Goal: Task Accomplishment & Management: Manage account settings

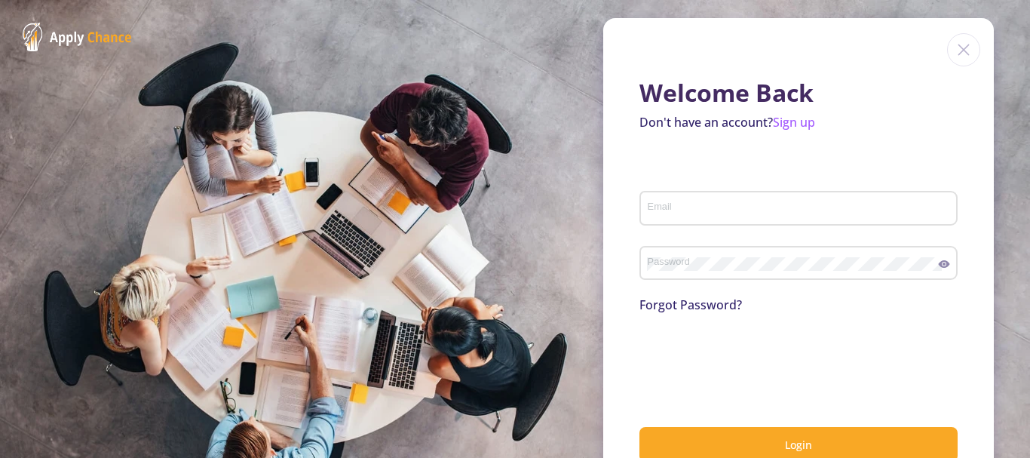
click at [657, 210] on input "Email" at bounding box center [801, 209] width 308 height 14
click at [676, 204] on input "Email" at bounding box center [801, 209] width 308 height 14
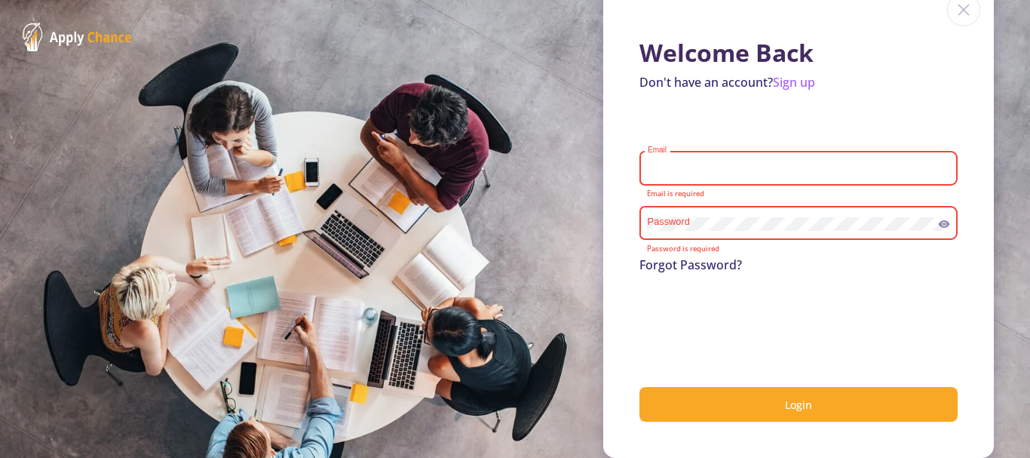
click at [695, 165] on input "Email" at bounding box center [801, 169] width 308 height 14
drag, startPoint x: 689, startPoint y: 170, endPoint x: 630, endPoint y: 177, distance: 60.0
click at [630, 177] on div "Welcome Back Don't have an account? Sign up ac Email Email is invalid Password …" at bounding box center [798, 218] width 391 height 480
type input "[EMAIL_ADDRESS][DOMAIN_NAME]"
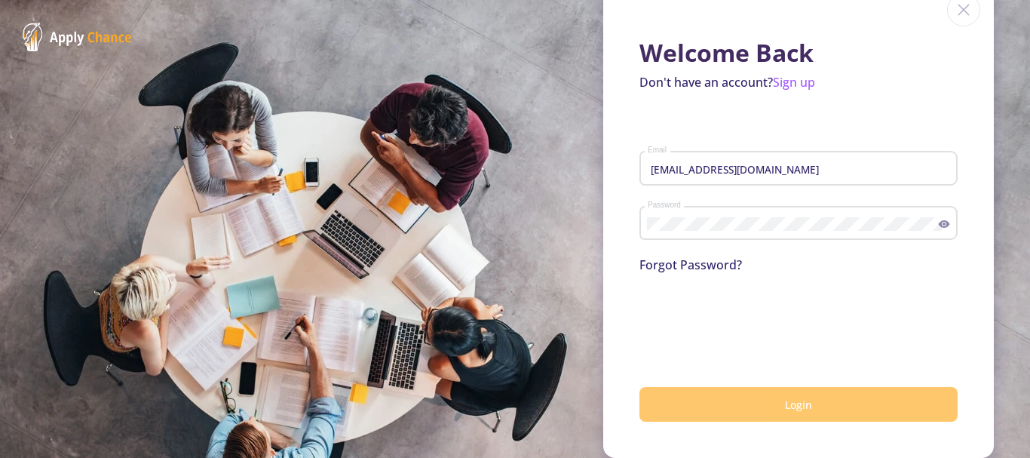
click at [790, 391] on button "Login" at bounding box center [798, 404] width 318 height 35
click at [765, 402] on button "Login" at bounding box center [798, 404] width 318 height 35
click at [785, 400] on span "Login" at bounding box center [798, 404] width 27 height 14
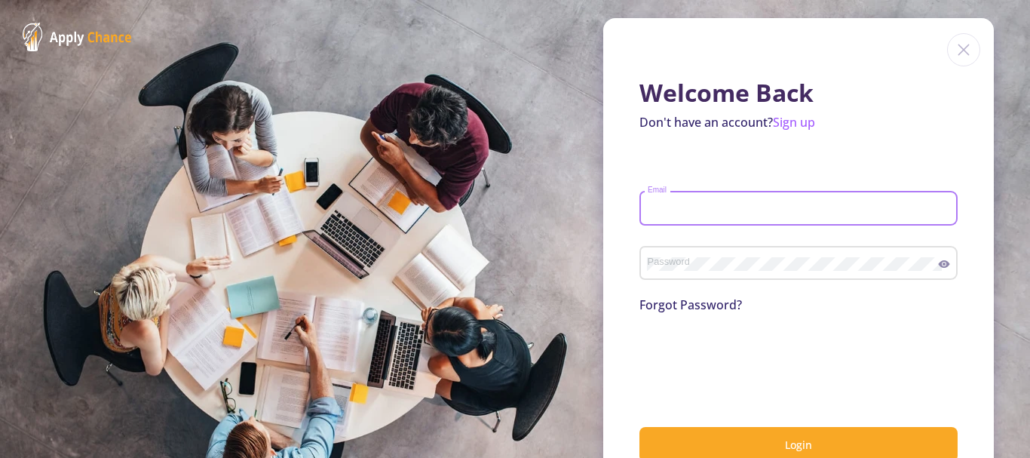
click at [679, 213] on input "Email" at bounding box center [801, 209] width 308 height 14
click at [687, 206] on input "Email" at bounding box center [801, 209] width 308 height 14
type input "[EMAIL_ADDRESS][DOMAIN_NAME]"
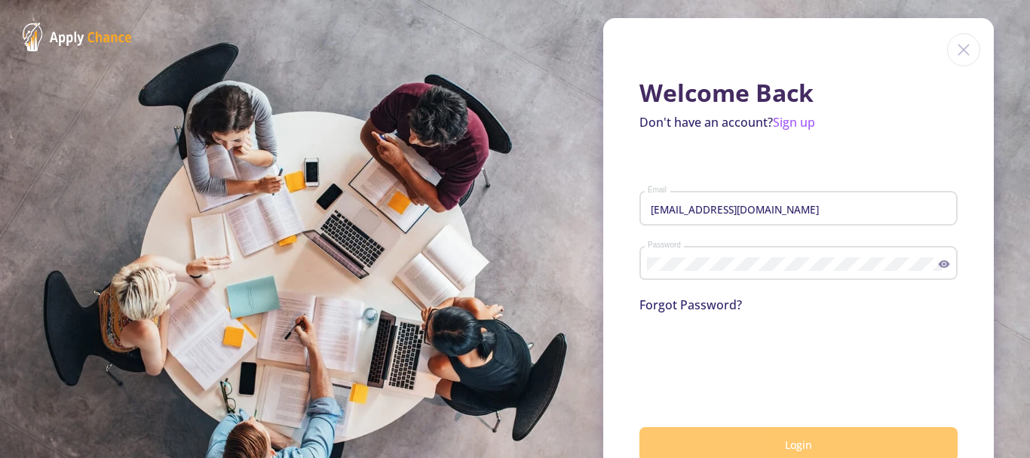
click at [713, 434] on button "Login" at bounding box center [798, 444] width 318 height 35
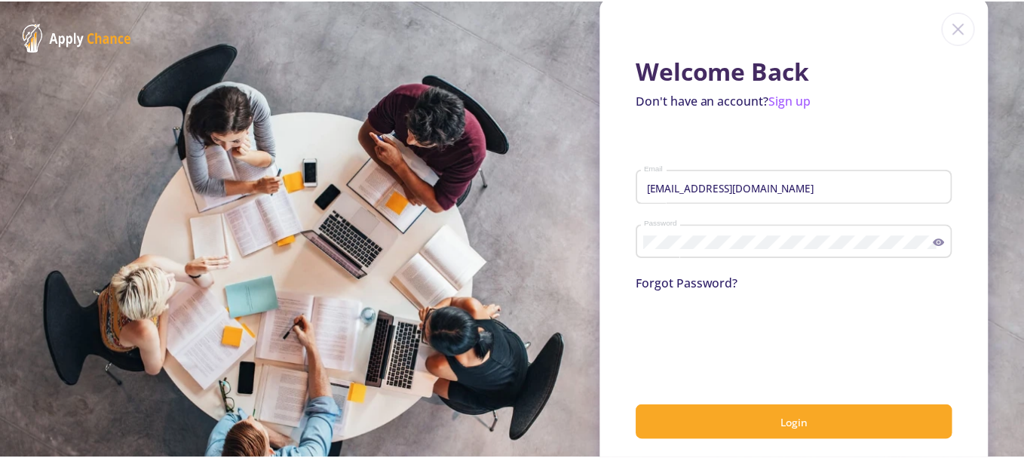
scroll to position [40, 0]
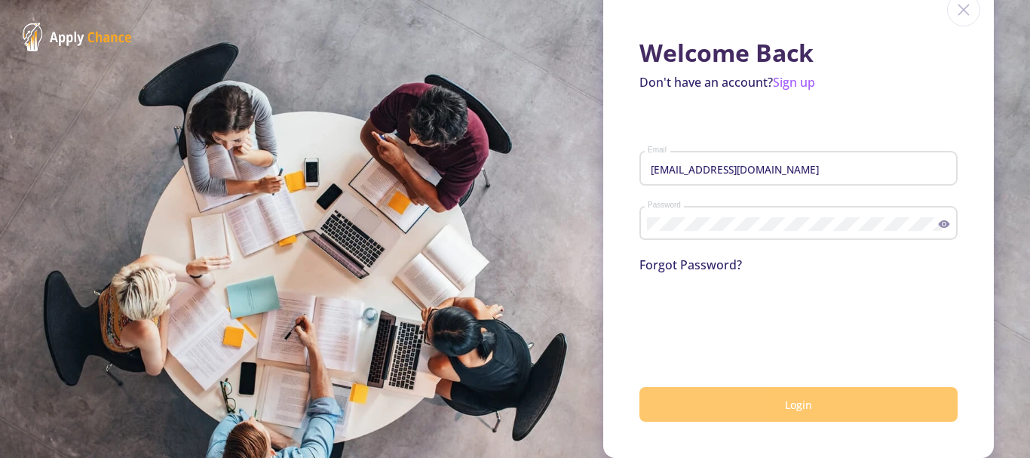
click at [668, 396] on button "Login" at bounding box center [798, 404] width 318 height 35
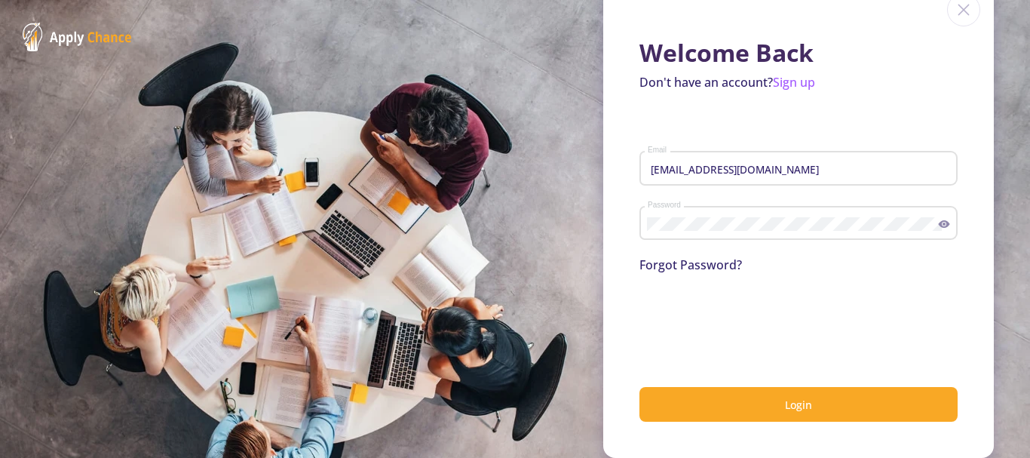
click at [394, 151] on section "Welcome Back Don't have an account? Sign up bistoyekha@gmail.com Email Password…" at bounding box center [515, 229] width 1030 height 458
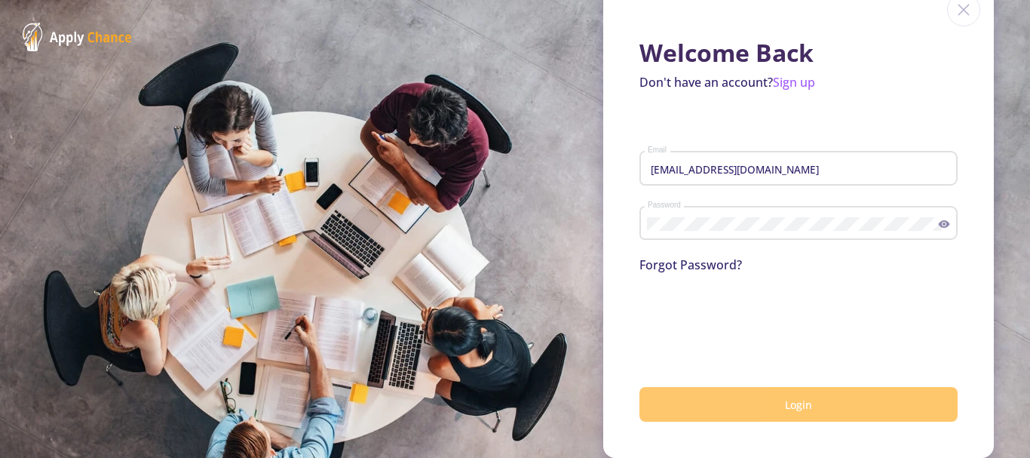
click at [703, 394] on button "Login" at bounding box center [798, 404] width 318 height 35
click at [703, 394] on button "submit" at bounding box center [798, 404] width 318 height 35
click at [703, 394] on button "Login" at bounding box center [798, 404] width 318 height 35
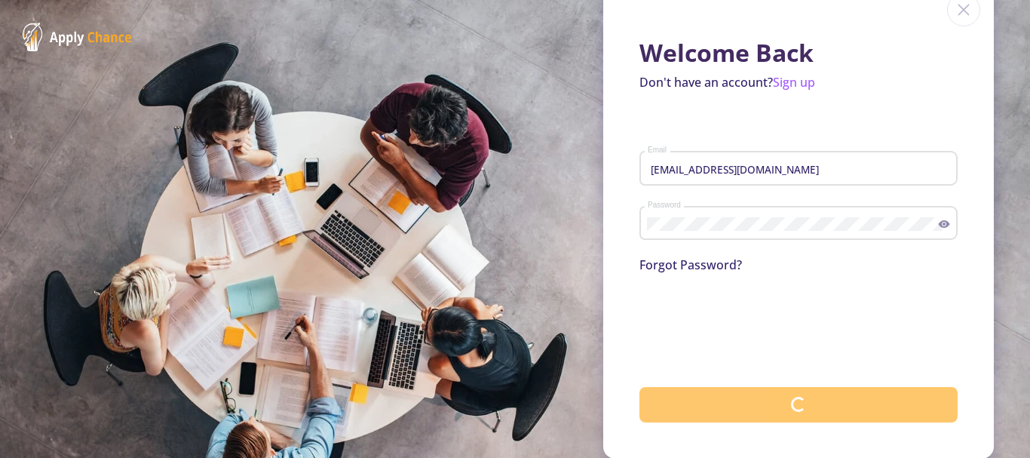
click at [703, 394] on button "submit" at bounding box center [798, 404] width 318 height 35
click at [703, 394] on button "Login" at bounding box center [798, 404] width 318 height 35
click at [703, 394] on button "submit" at bounding box center [798, 404] width 318 height 35
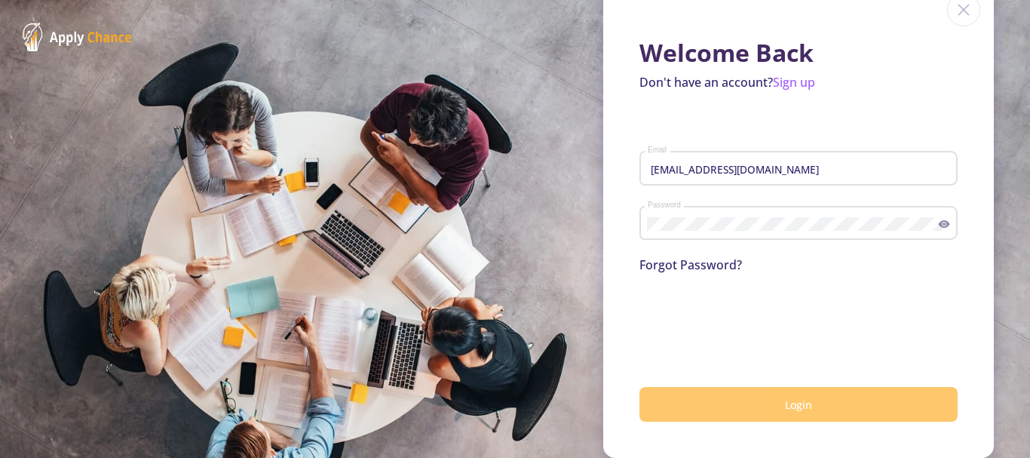
click at [703, 394] on button "Login" at bounding box center [798, 404] width 318 height 35
click at [703, 394] on button "submit" at bounding box center [798, 404] width 318 height 35
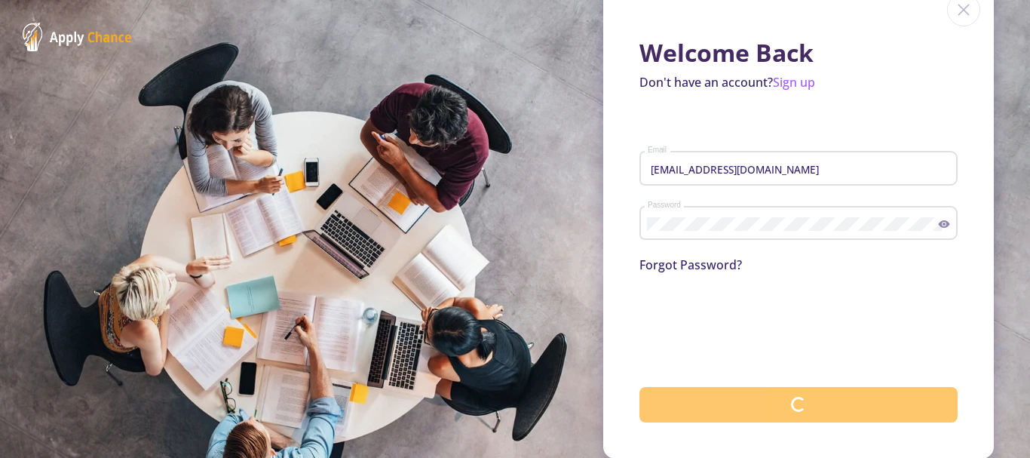
click at [703, 394] on button "submit" at bounding box center [798, 404] width 318 height 35
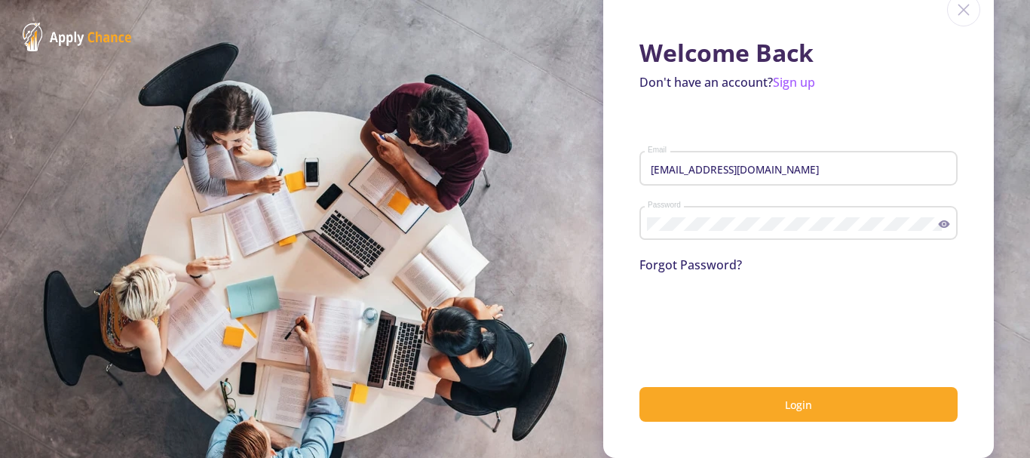
click at [963, 15] on img at bounding box center [963, 9] width 33 height 33
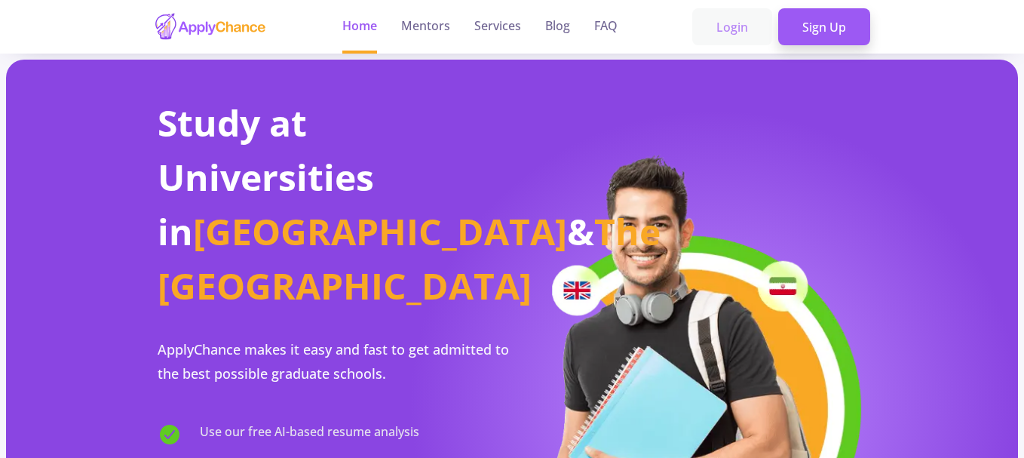
click at [751, 37] on link "Login" at bounding box center [732, 27] width 80 height 38
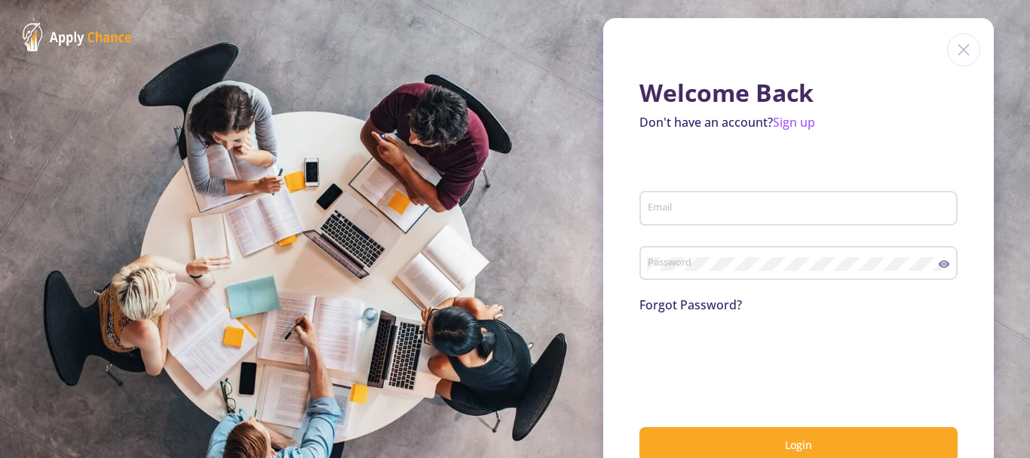
click at [709, 216] on div "Email" at bounding box center [799, 204] width 304 height 39
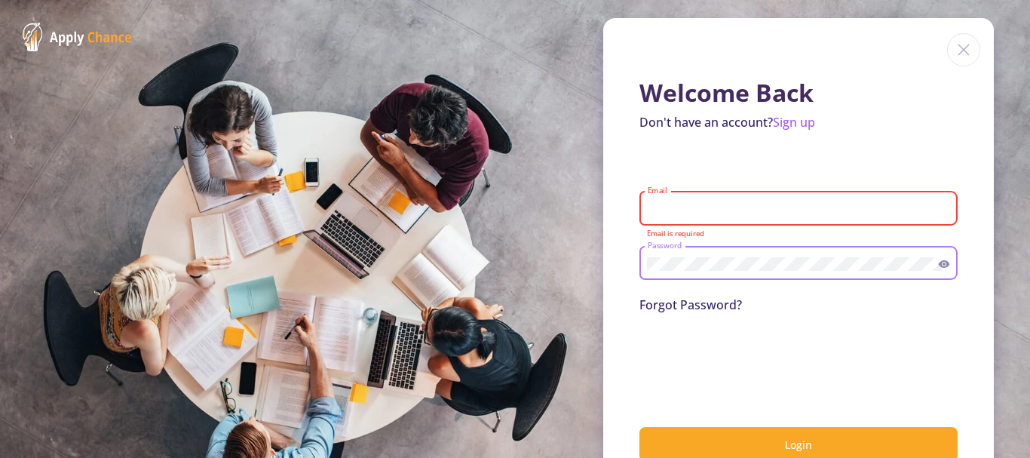
type input "[EMAIL_ADDRESS][DOMAIN_NAME]"
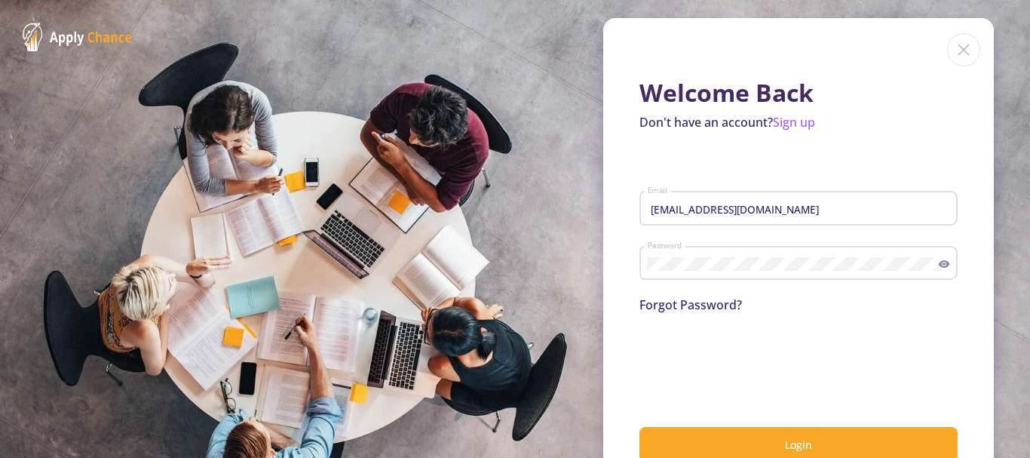
click at [617, 299] on div "Welcome Back Don't have an account? Sign up bistoyekha@gmail.com Email Password…" at bounding box center [798, 258] width 391 height 480
click at [622, 322] on div "Welcome Back Don't have an account? Sign up bistoyekha@gmail.com Email Password…" at bounding box center [798, 258] width 391 height 480
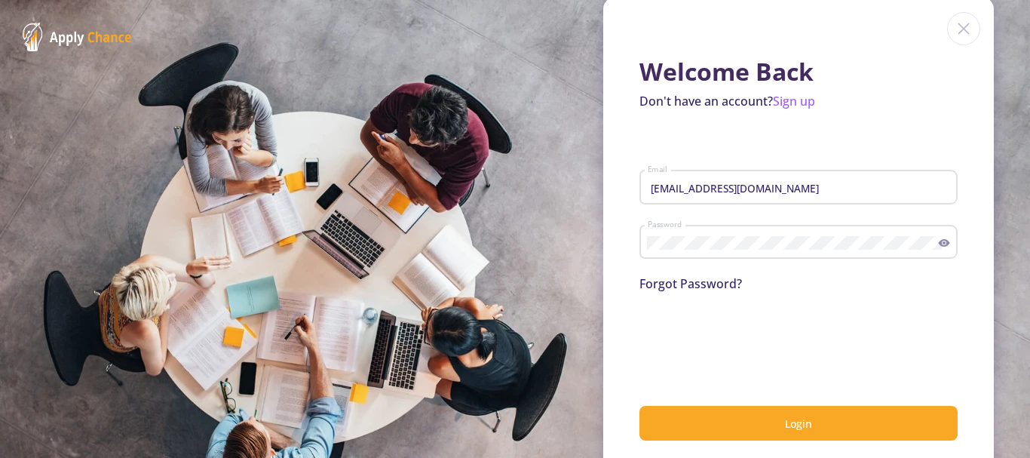
scroll to position [40, 0]
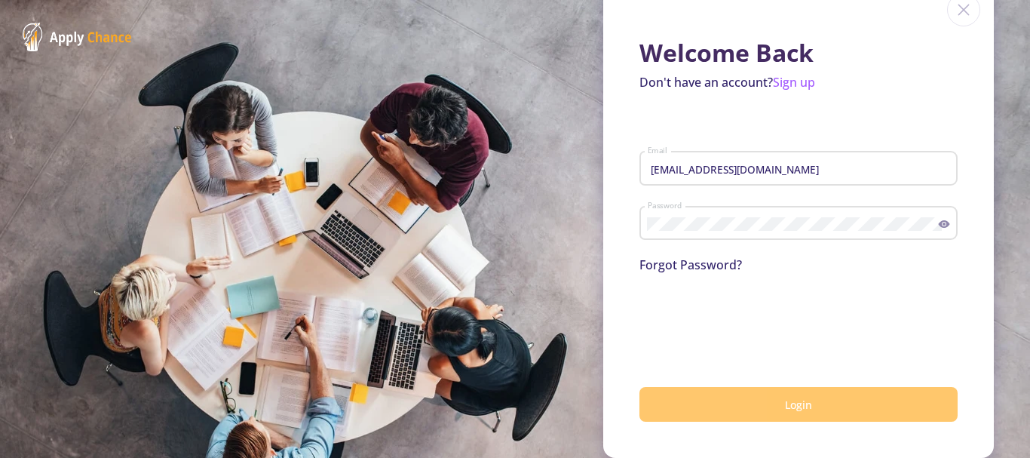
click at [785, 404] on span "Login" at bounding box center [798, 404] width 27 height 14
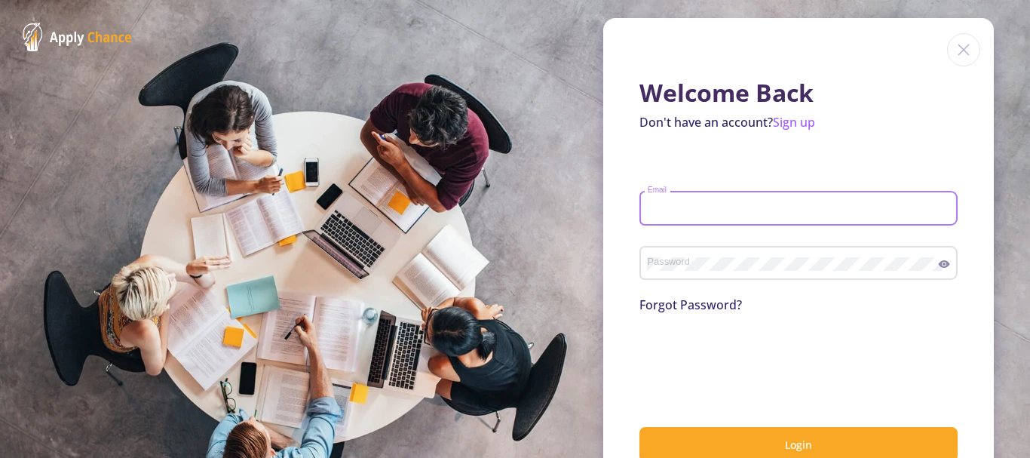
click at [748, 204] on input "Email" at bounding box center [801, 209] width 308 height 14
type input "[EMAIL_ADDRESS][DOMAIN_NAME]"
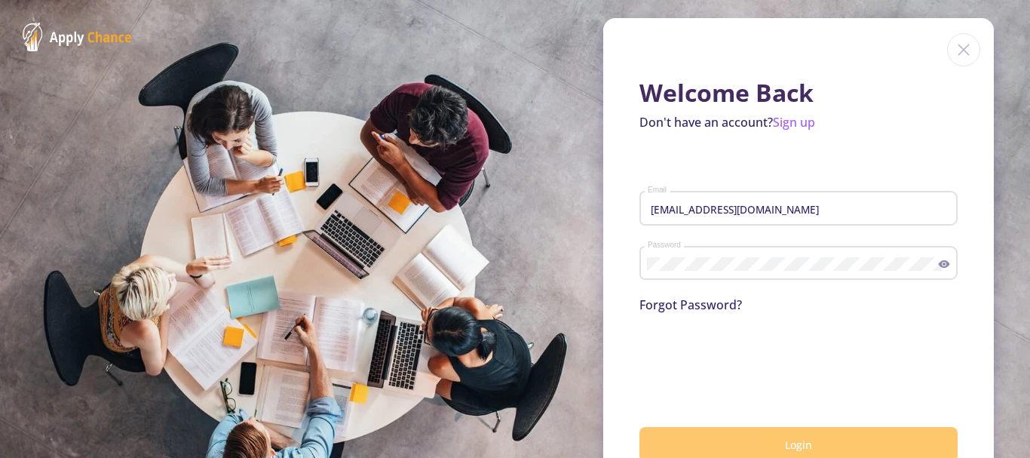
click at [727, 427] on button "Login" at bounding box center [798, 444] width 318 height 35
click at [793, 438] on span "Login" at bounding box center [798, 444] width 27 height 14
